Goal: Transaction & Acquisition: Purchase product/service

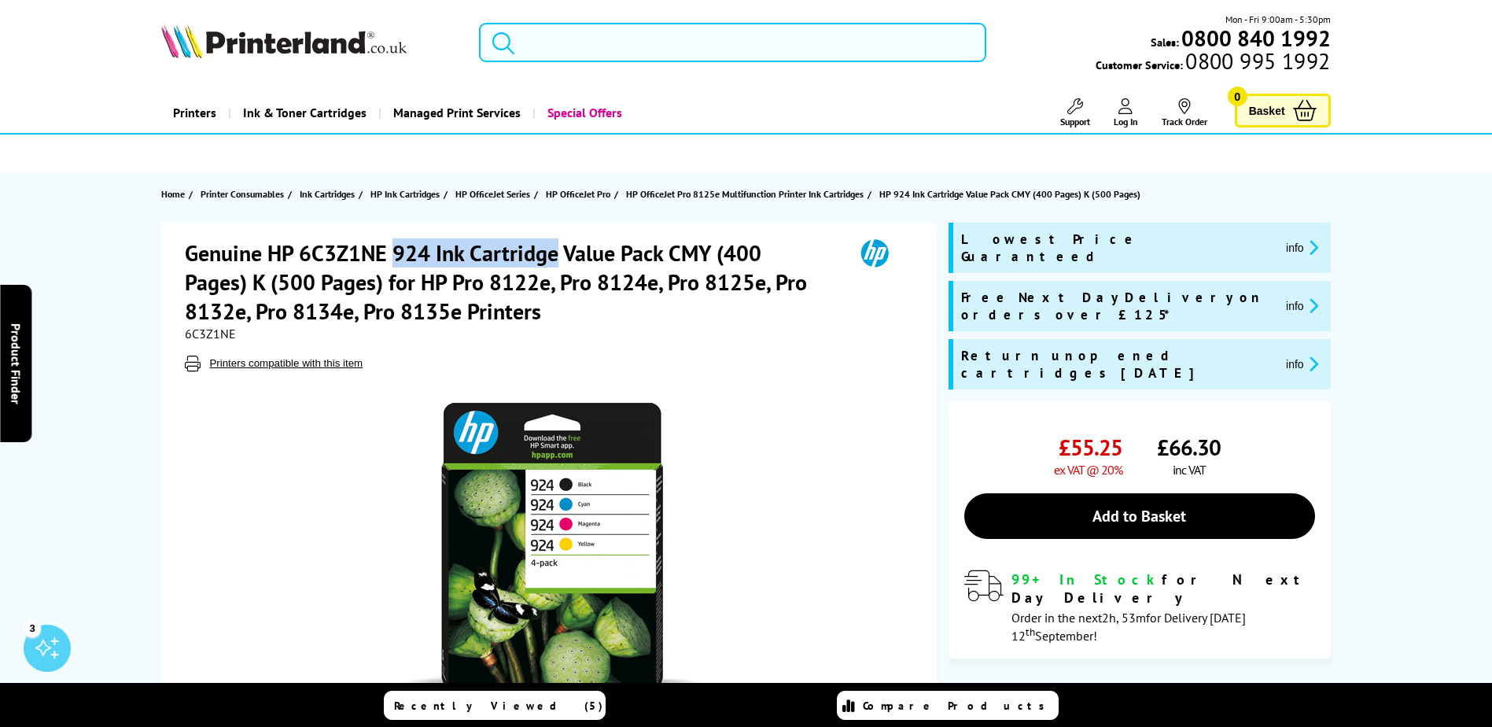
drag, startPoint x: 395, startPoint y: 252, endPoint x: 555, endPoint y: 252, distance: 159.7
click at [555, 252] on h1 "Genuine HP 6C3Z1NE 924 Ink Cartridge Value Pack CMY (400 Pages) K (500 Pages) f…" at bounding box center [512, 281] width 654 height 87
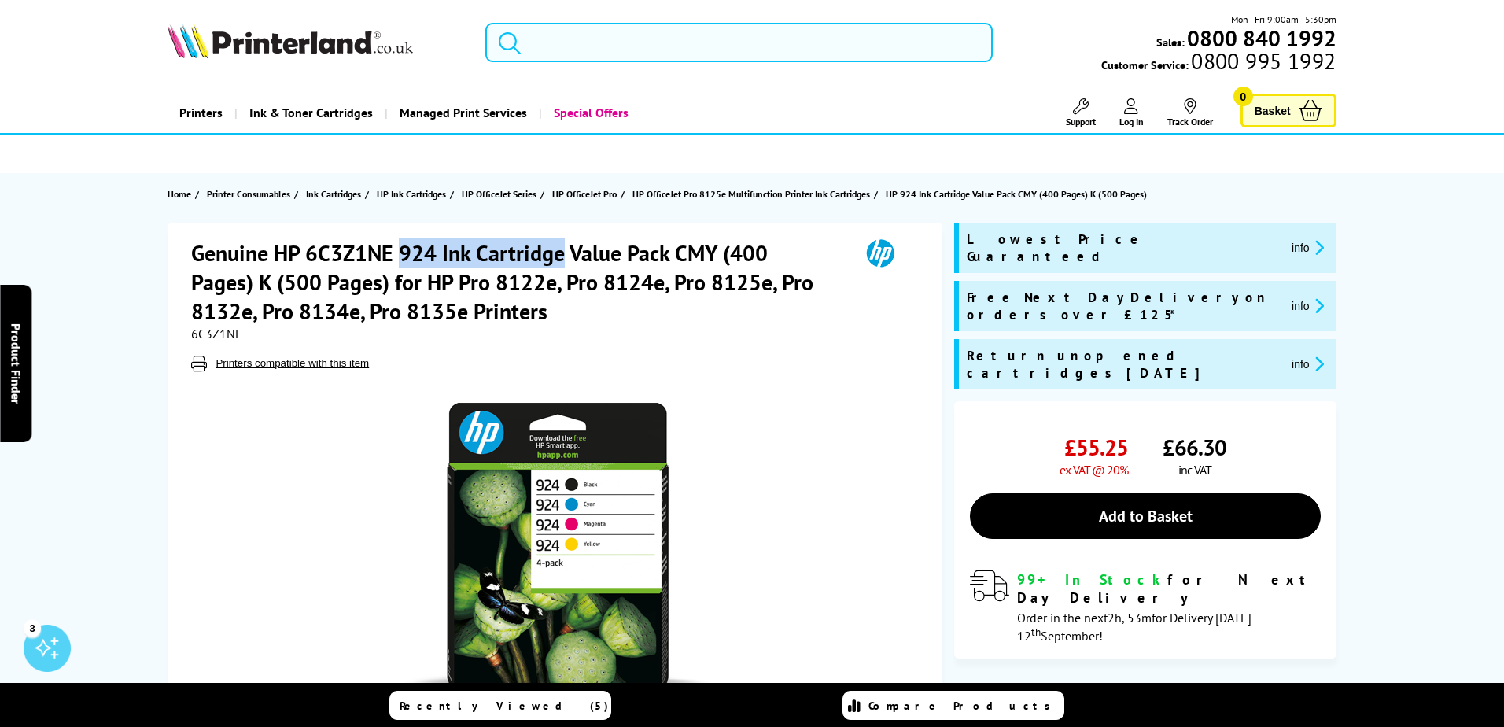
copy h1 "924 Ink Cartridge"
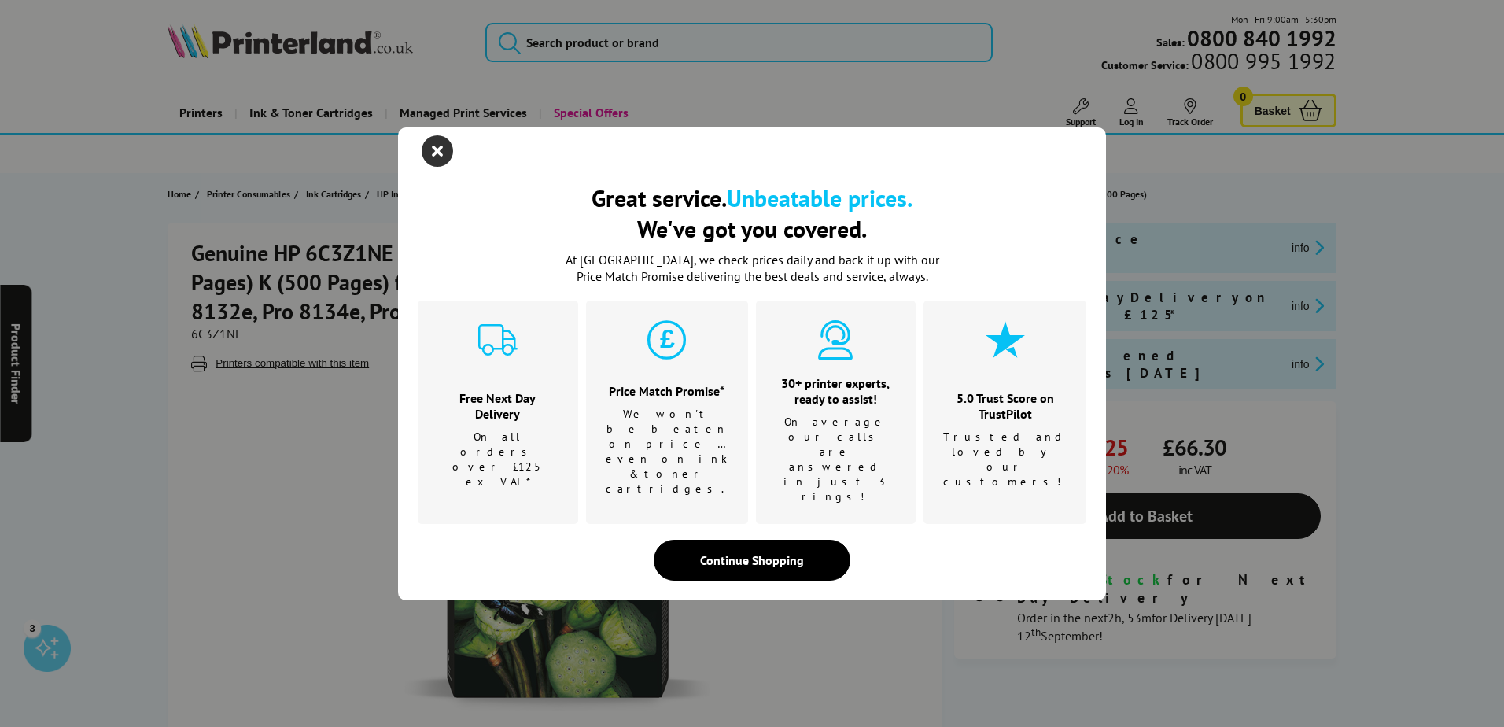
click at [440, 167] on icon "close modal" at bounding box center [437, 150] width 31 height 31
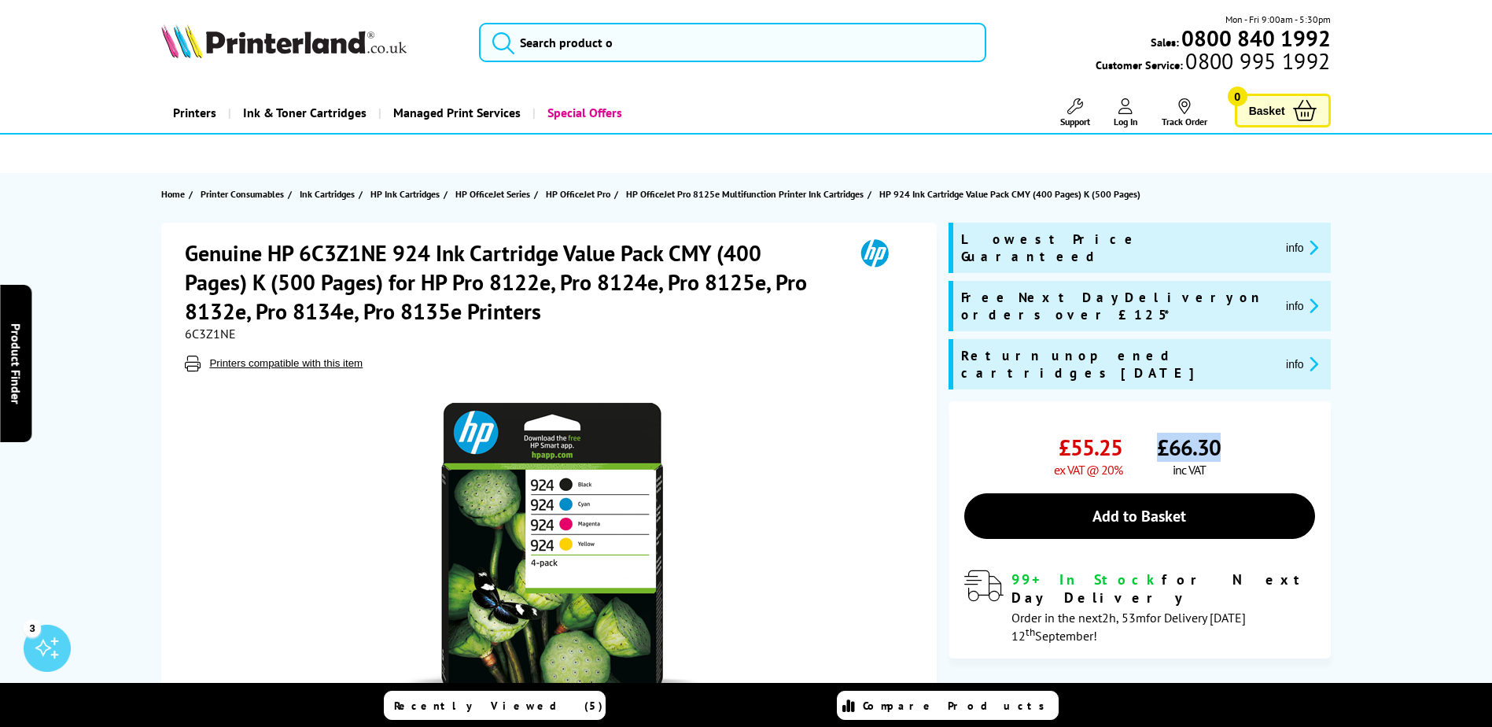
drag, startPoint x: 1159, startPoint y: 401, endPoint x: 1218, endPoint y: 400, distance: 58.2
click at [1218, 433] on span "£66.30" at bounding box center [1189, 447] width 64 height 29
copy span "£66.30"
click at [1310, 197] on section "Home Printer Consumables Ink Cartridges HP Ink Cartridges HP OfficeJet Series H…" at bounding box center [746, 194] width 1258 height 42
